Goal: Information Seeking & Learning: Learn about a topic

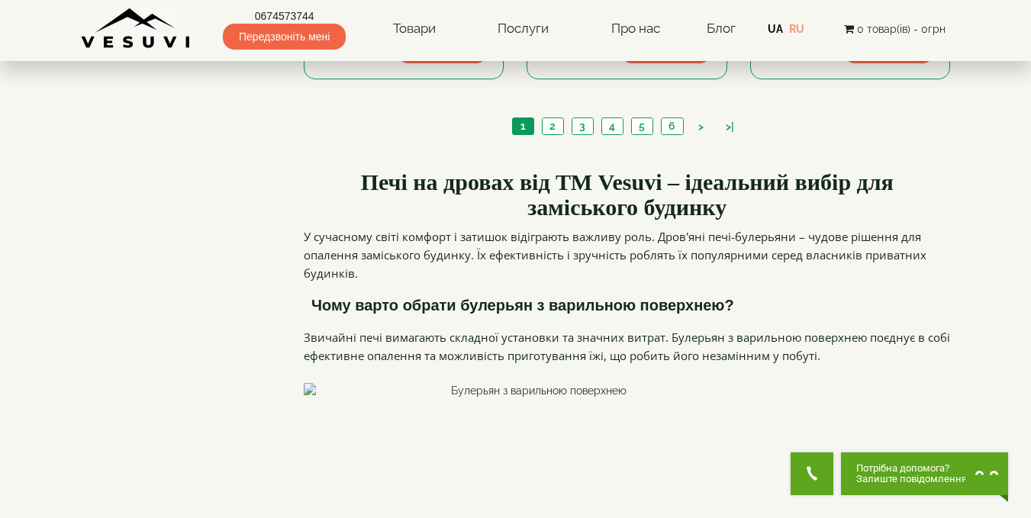
scroll to position [1909, 0]
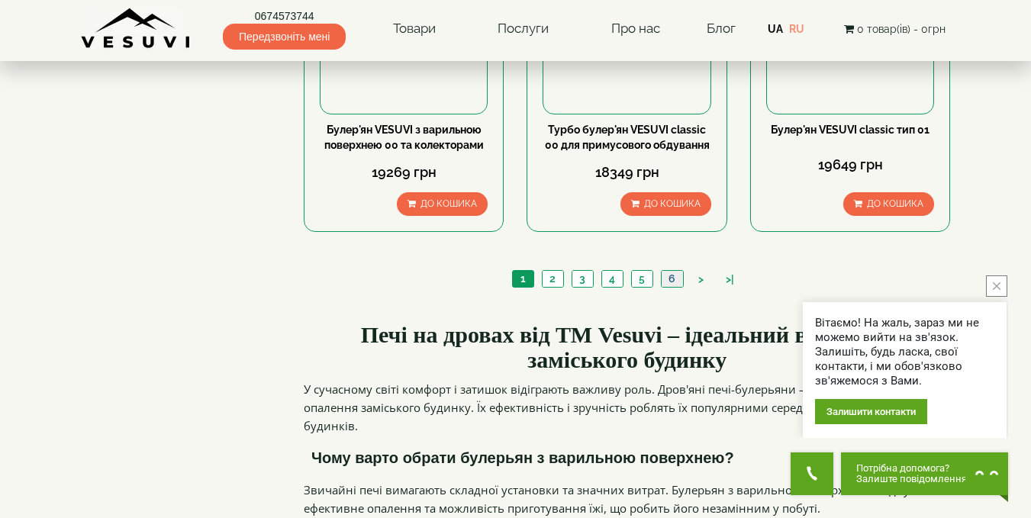
click at [671, 271] on link "6" at bounding box center [672, 279] width 22 height 16
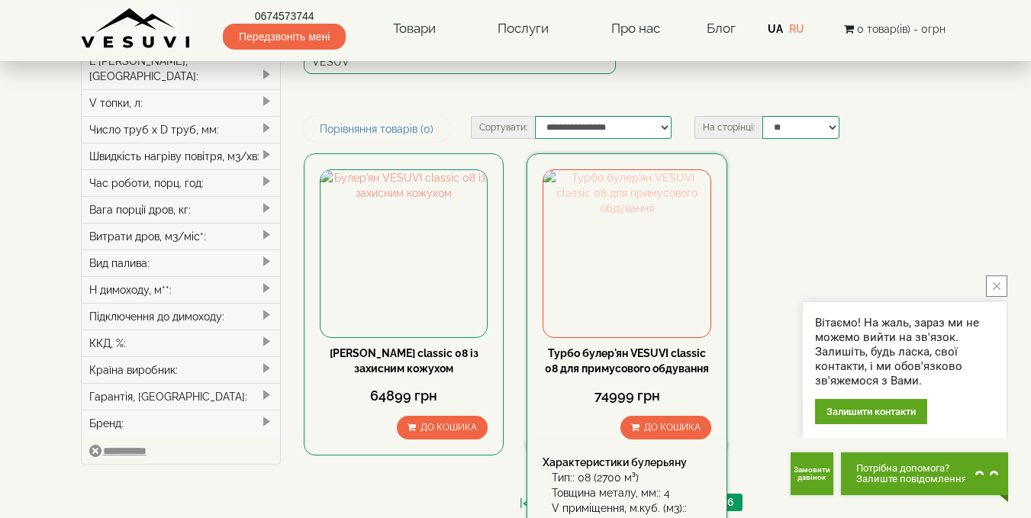
scroll to position [305, 0]
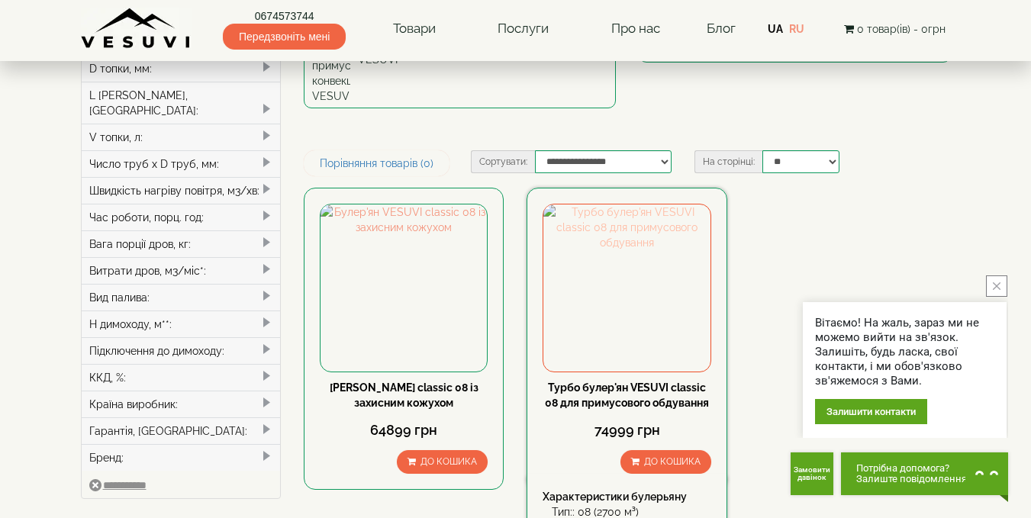
click at [622, 205] on img at bounding box center [627, 288] width 166 height 166
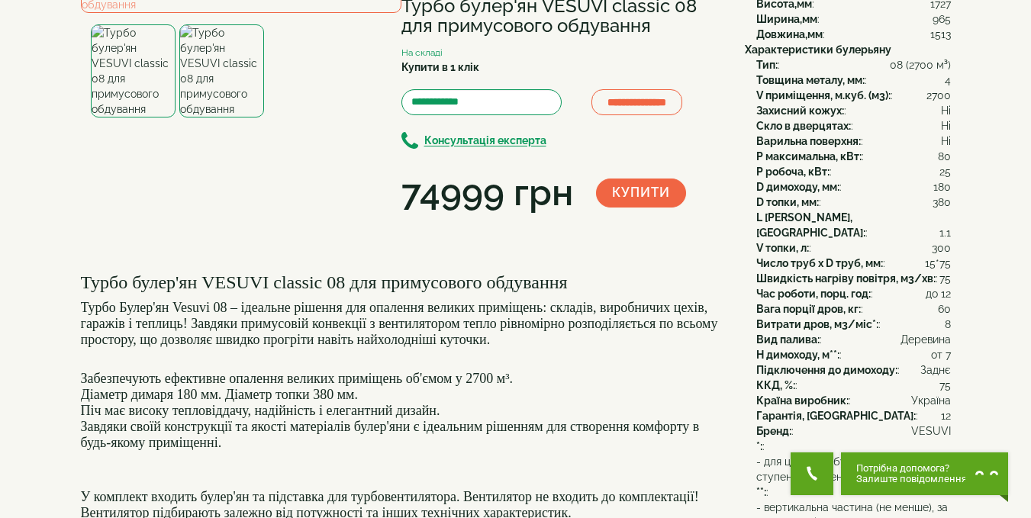
scroll to position [153, 0]
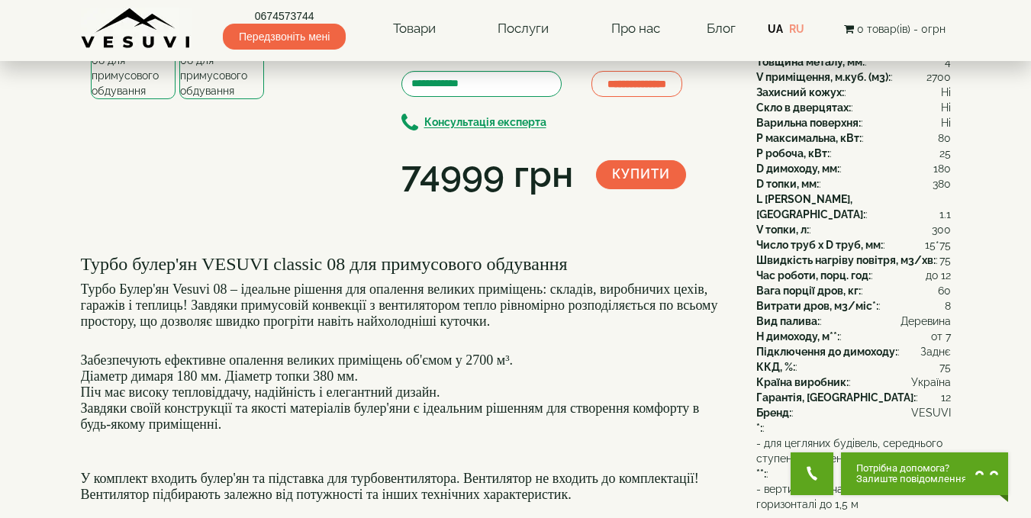
click at [237, 99] on img at bounding box center [221, 52] width 85 height 93
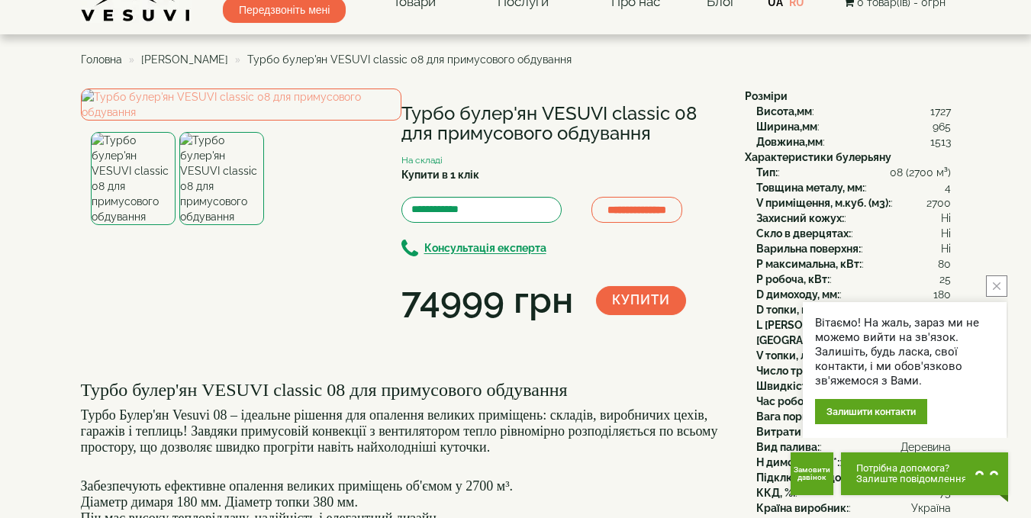
scroll to position [0, 0]
